Goal: Ask a question

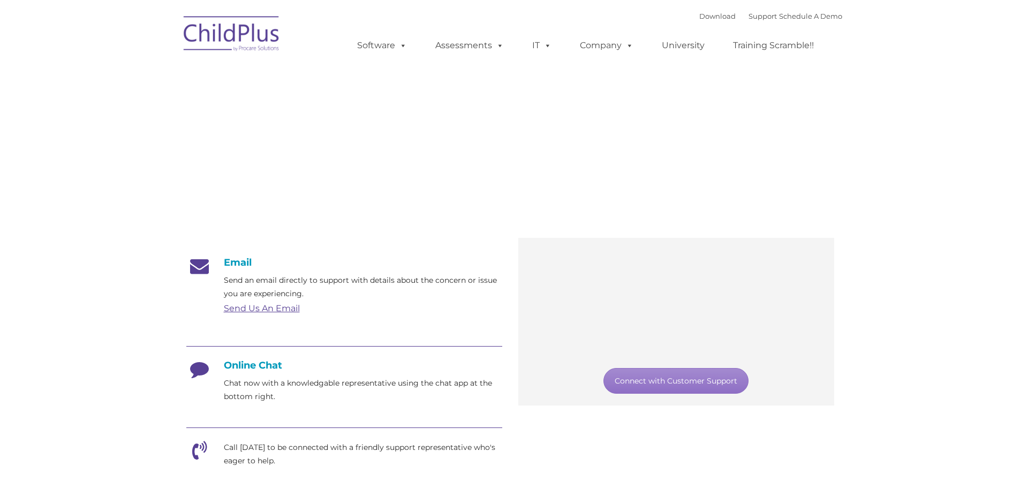
type input ""
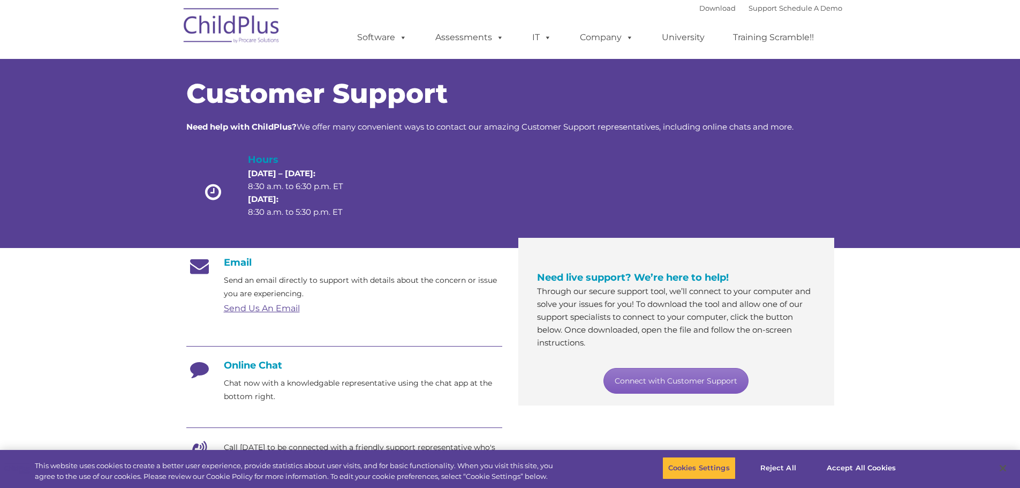
click at [658, 379] on link "Connect with Customer Support" at bounding box center [675, 381] width 145 height 26
click at [680, 382] on link "Connect with Customer Support" at bounding box center [675, 381] width 145 height 26
click at [851, 460] on button "Accept All Cookies" at bounding box center [861, 468] width 81 height 22
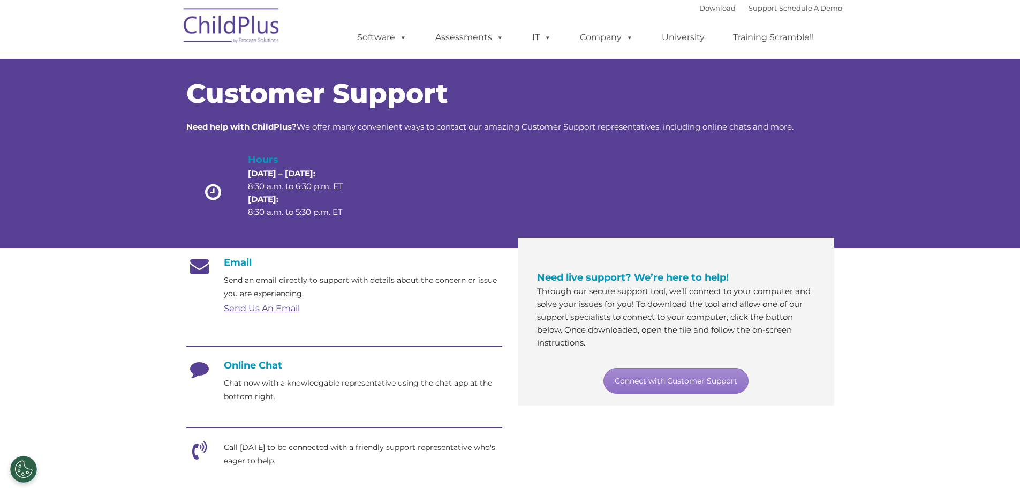
click at [240, 364] on h4 "Online Chat" at bounding box center [344, 365] width 316 height 12
click at [634, 379] on link "Connect with Customer Support" at bounding box center [675, 381] width 145 height 26
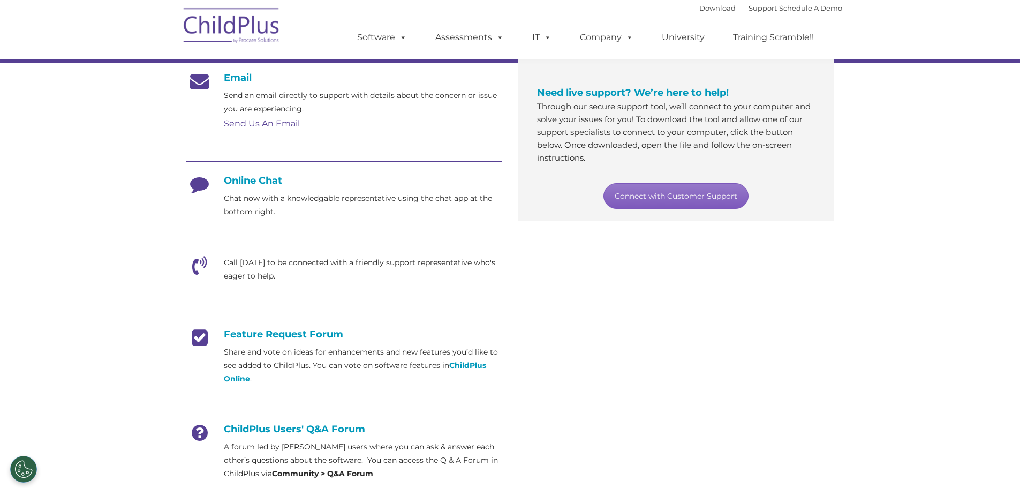
scroll to position [188, 0]
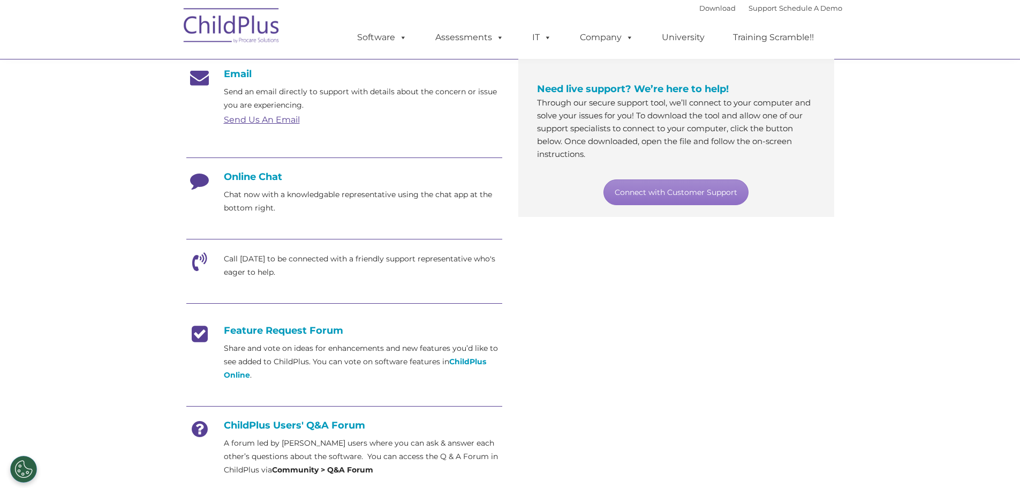
click at [244, 264] on p "Call today to be connected with a friendly support representative who's eager t…" at bounding box center [363, 265] width 278 height 27
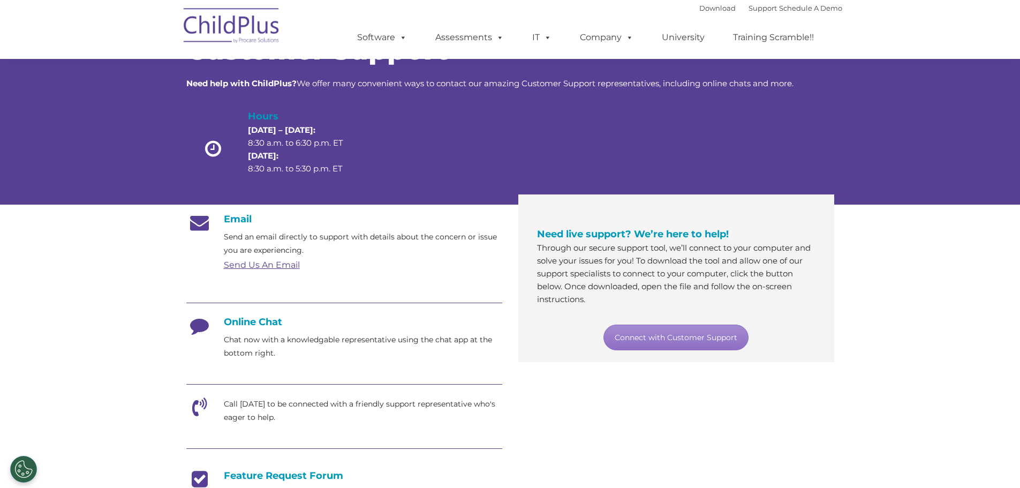
scroll to position [0, 0]
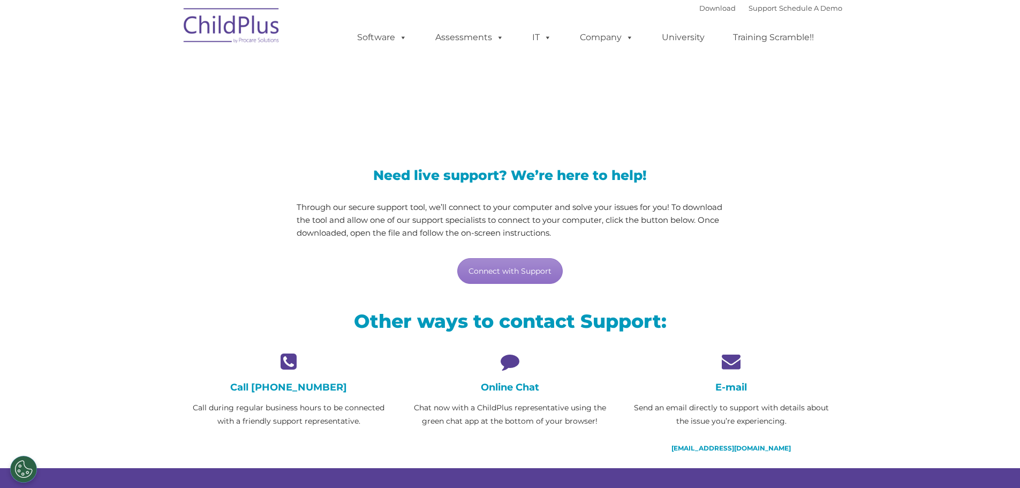
click at [509, 370] on icon at bounding box center [509, 361] width 205 height 19
click at [509, 275] on link "Connect with Support" at bounding box center [509, 271] width 105 height 26
